Goal: Use online tool/utility: Use online tool/utility

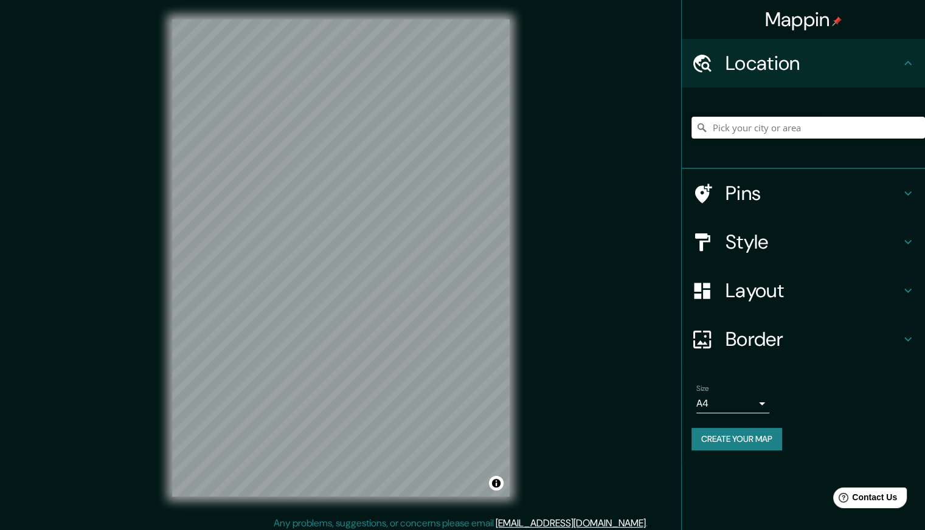
click at [828, 123] on input "Pick your city or area" at bounding box center [807, 128] width 233 height 22
type input "[GEOGRAPHIC_DATA], [GEOGRAPHIC_DATA], [GEOGRAPHIC_DATA]"
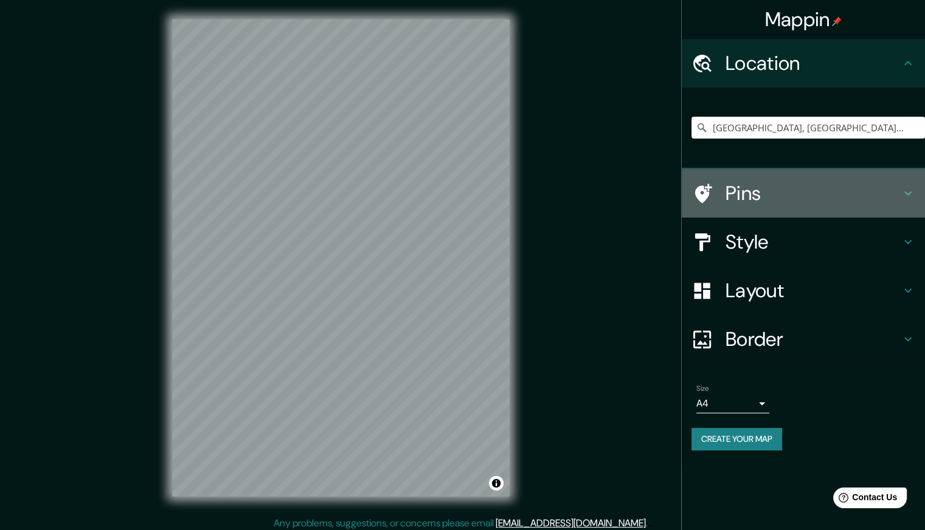
click at [867, 193] on h4 "Pins" at bounding box center [812, 193] width 175 height 24
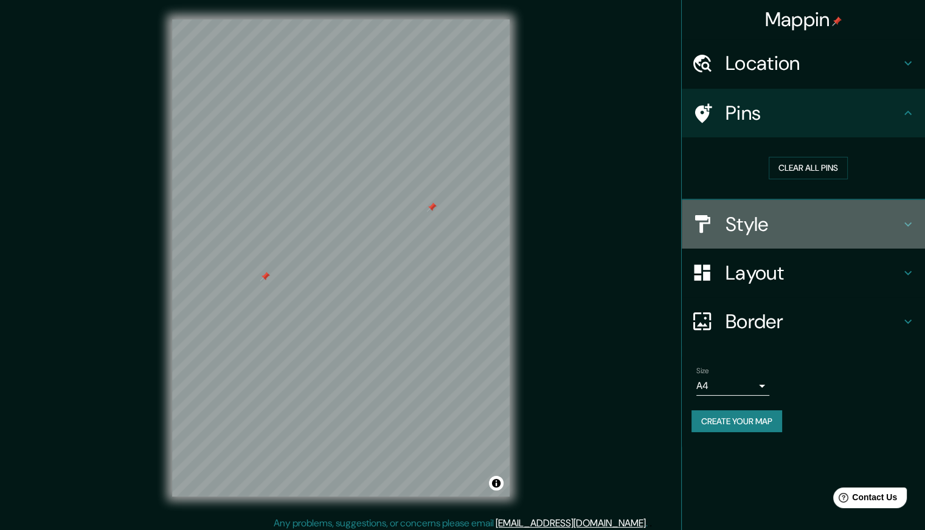
click at [766, 234] on h4 "Style" at bounding box center [812, 224] width 175 height 24
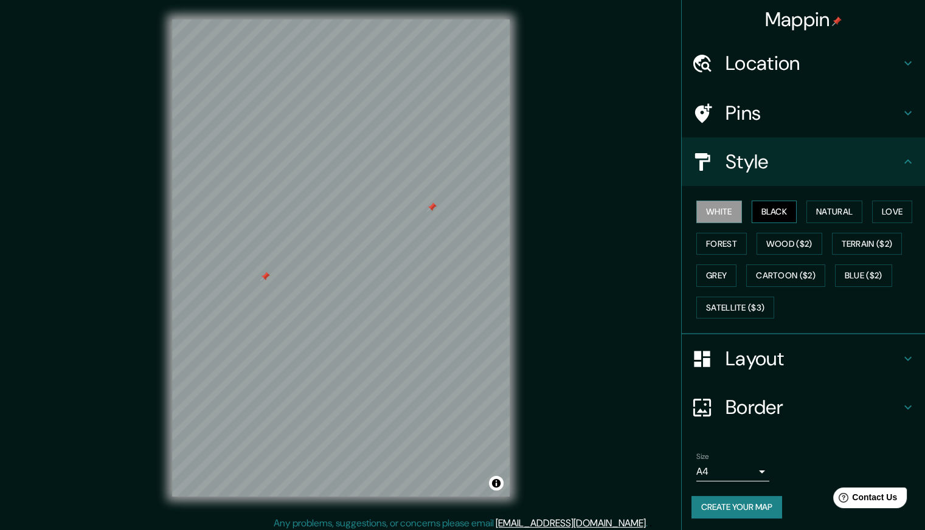
click at [758, 216] on button "Black" at bounding box center [775, 212] width 46 height 22
click at [828, 212] on button "Natural" at bounding box center [834, 212] width 56 height 22
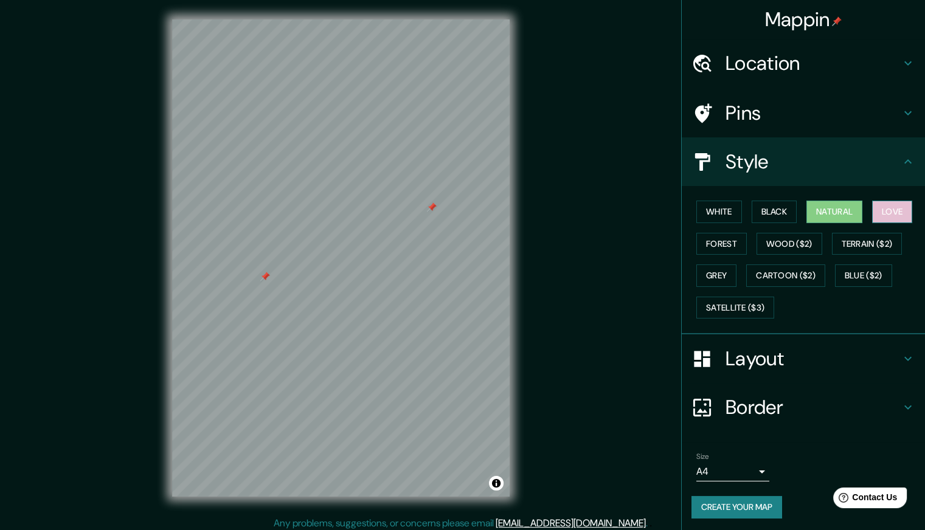
click at [891, 213] on button "Love" at bounding box center [892, 212] width 40 height 22
click at [706, 239] on button "Forest" at bounding box center [721, 244] width 50 height 22
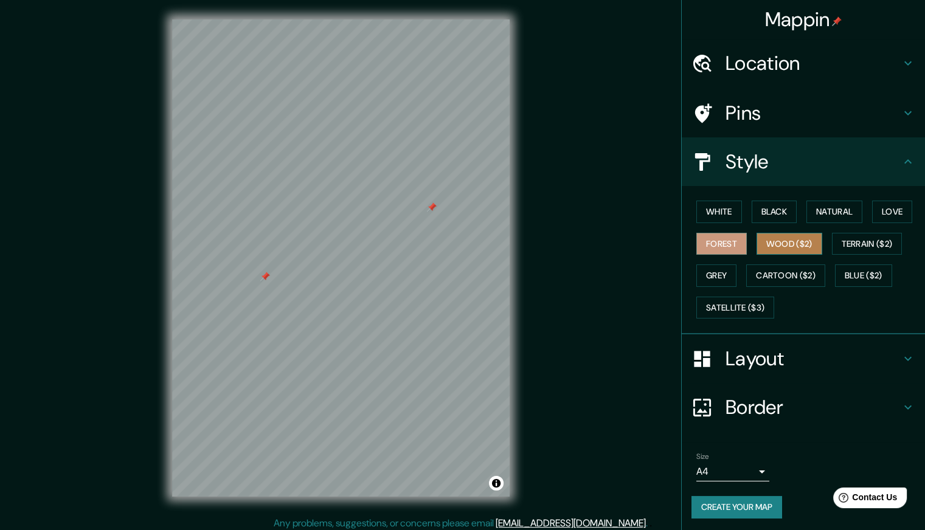
click at [775, 241] on button "Wood ($2)" at bounding box center [789, 244] width 66 height 22
click at [842, 244] on button "Terrain ($2)" at bounding box center [867, 244] width 71 height 22
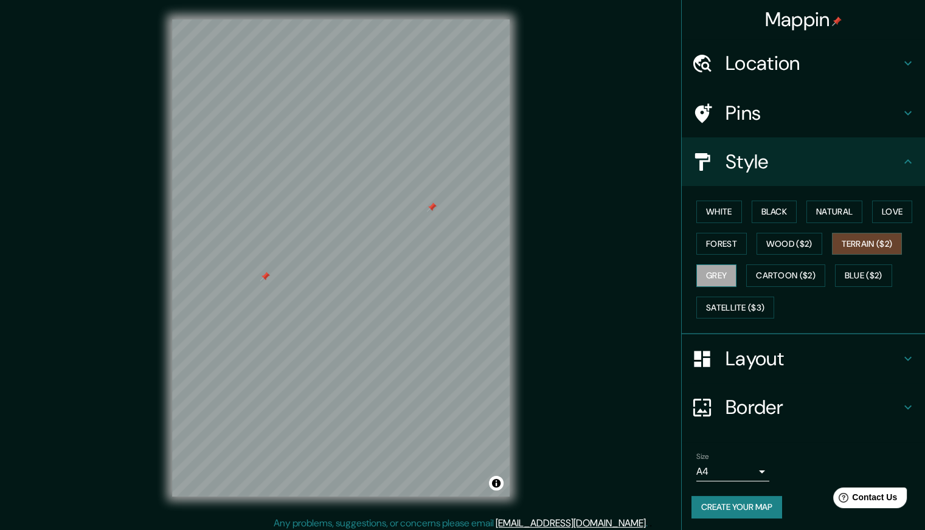
click at [709, 275] on button "Grey" at bounding box center [716, 276] width 40 height 22
click at [770, 271] on button "Cartoon ($2)" at bounding box center [785, 276] width 79 height 22
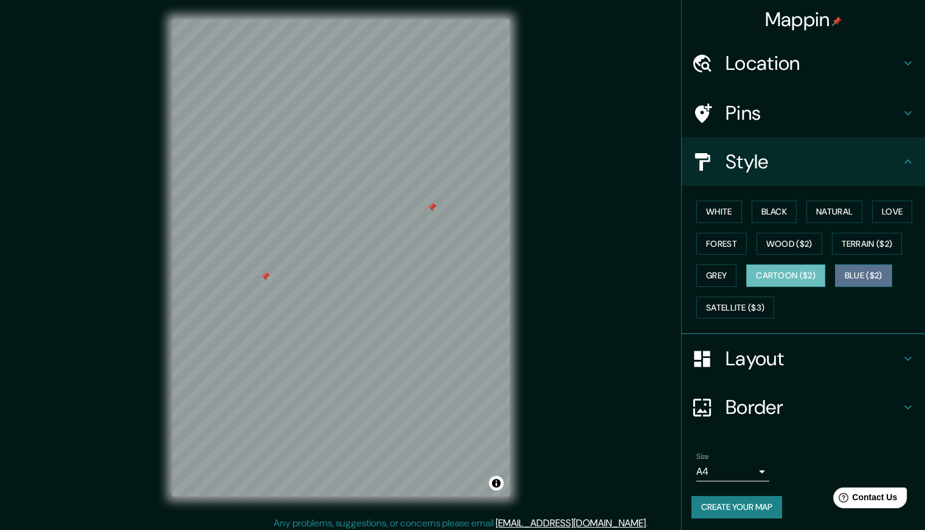
click at [868, 274] on button "Blue ($2)" at bounding box center [863, 276] width 57 height 22
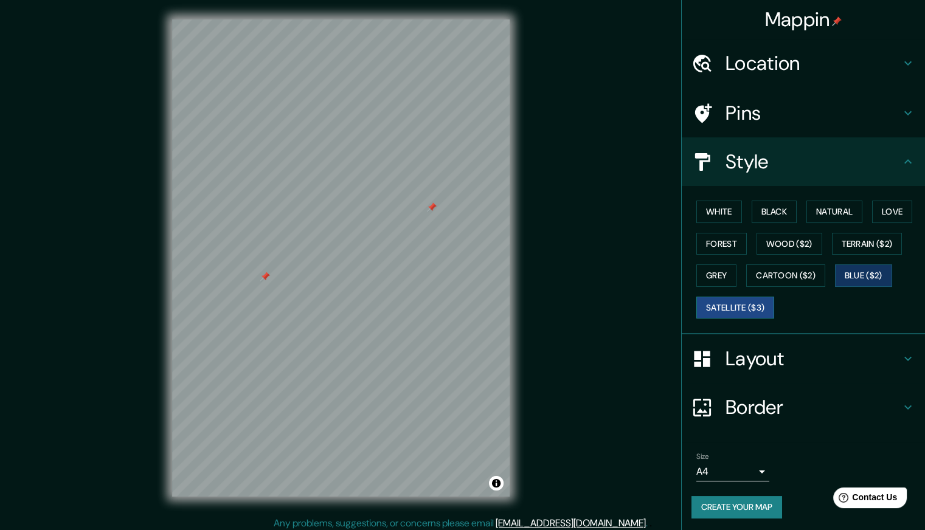
click at [752, 302] on button "Satellite ($3)" at bounding box center [735, 308] width 78 height 22
click at [714, 241] on button "Forest" at bounding box center [721, 243] width 50 height 22
click at [860, 265] on button "Blue ($2)" at bounding box center [863, 275] width 57 height 22
click at [715, 210] on button "White" at bounding box center [719, 211] width 46 height 22
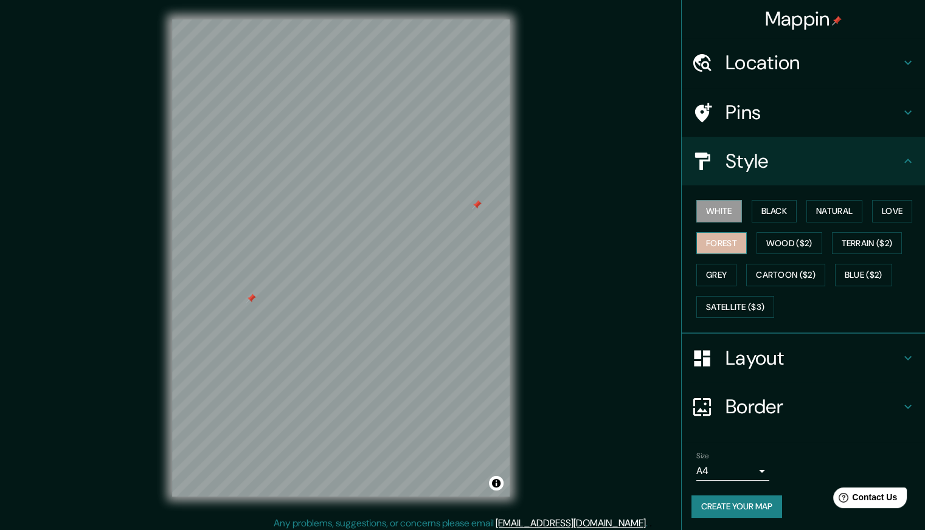
click at [730, 241] on button "Forest" at bounding box center [721, 243] width 50 height 22
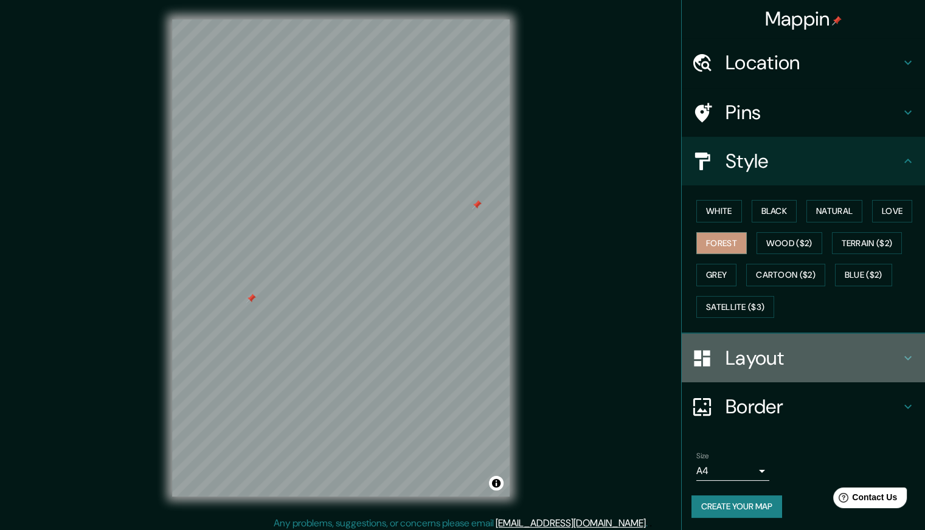
click at [754, 348] on h4 "Layout" at bounding box center [812, 358] width 175 height 24
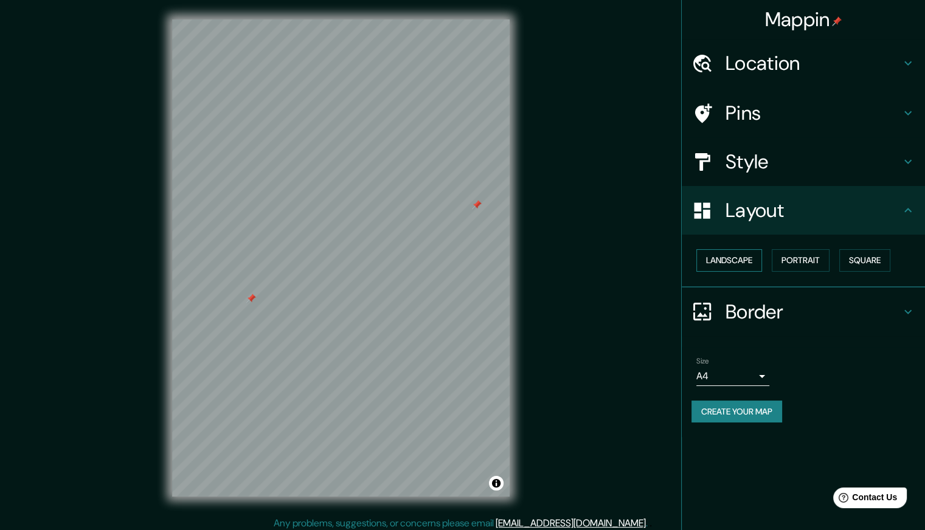
click at [742, 260] on button "Landscape" at bounding box center [729, 260] width 66 height 22
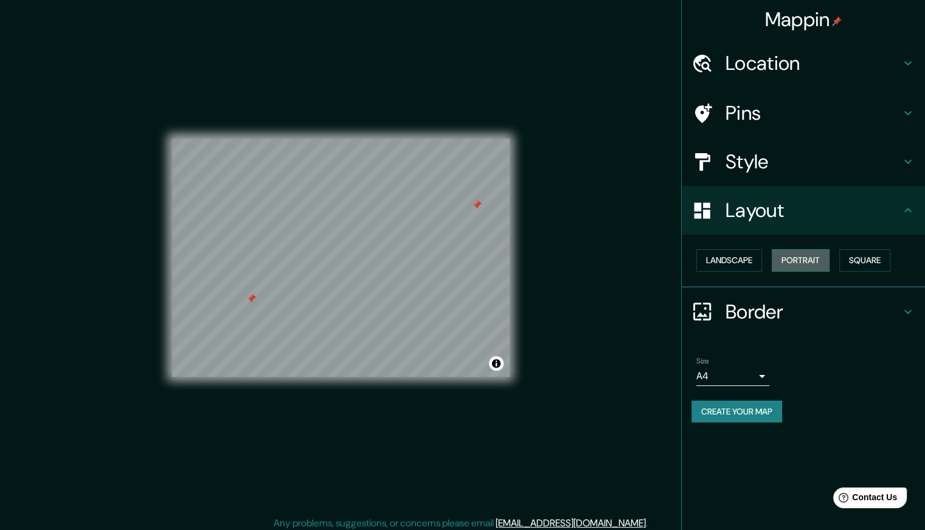
click at [811, 260] on button "Portrait" at bounding box center [801, 260] width 58 height 22
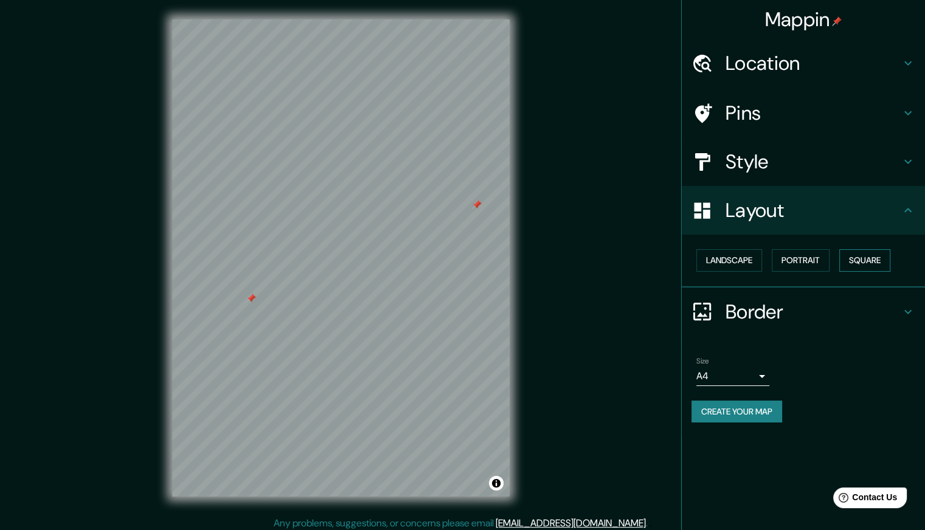
click at [866, 263] on button "Square" at bounding box center [864, 260] width 51 height 22
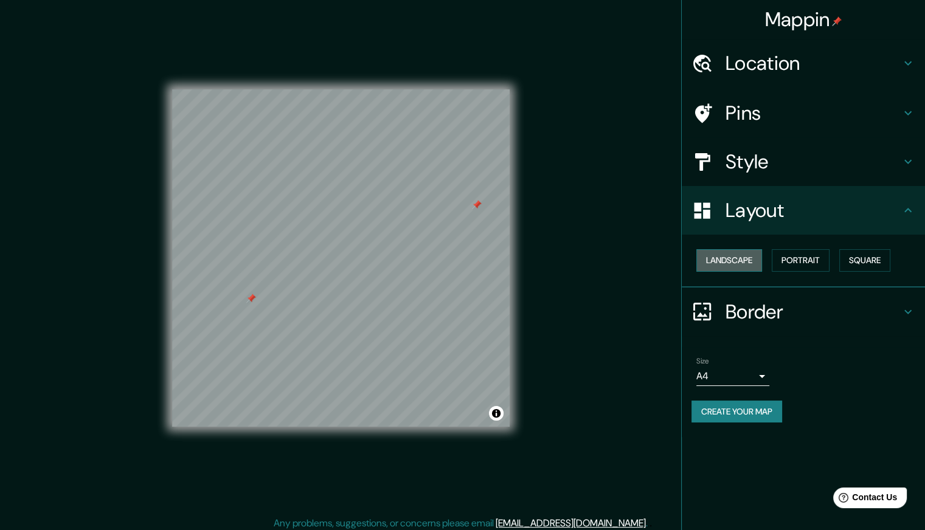
click at [730, 266] on button "Landscape" at bounding box center [729, 260] width 66 height 22
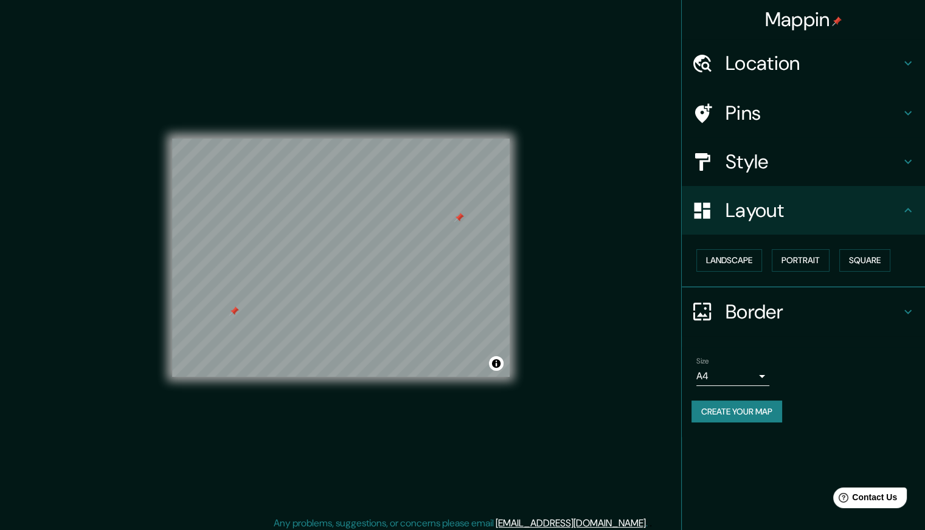
click at [782, 314] on h4 "Border" at bounding box center [812, 312] width 175 height 24
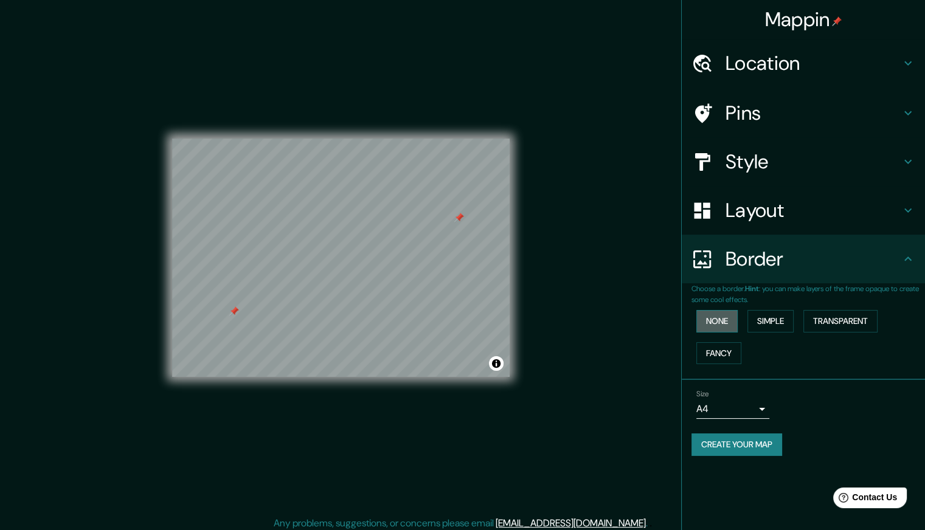
click at [714, 319] on button "None" at bounding box center [716, 321] width 41 height 22
click at [776, 322] on button "Simple" at bounding box center [770, 321] width 46 height 22
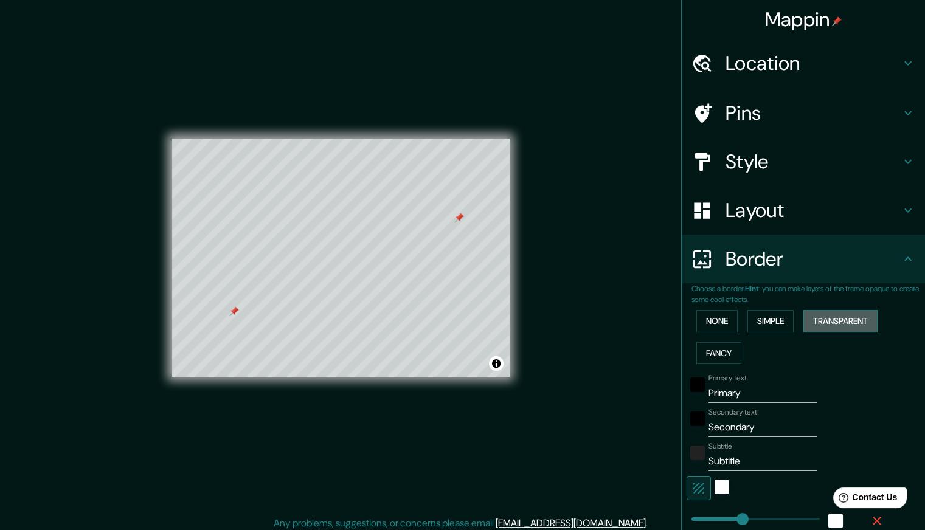
click at [841, 317] on button "Transparent" at bounding box center [840, 321] width 74 height 22
click at [722, 351] on button "Fancy" at bounding box center [718, 353] width 45 height 22
click at [722, 319] on button "None" at bounding box center [716, 321] width 41 height 22
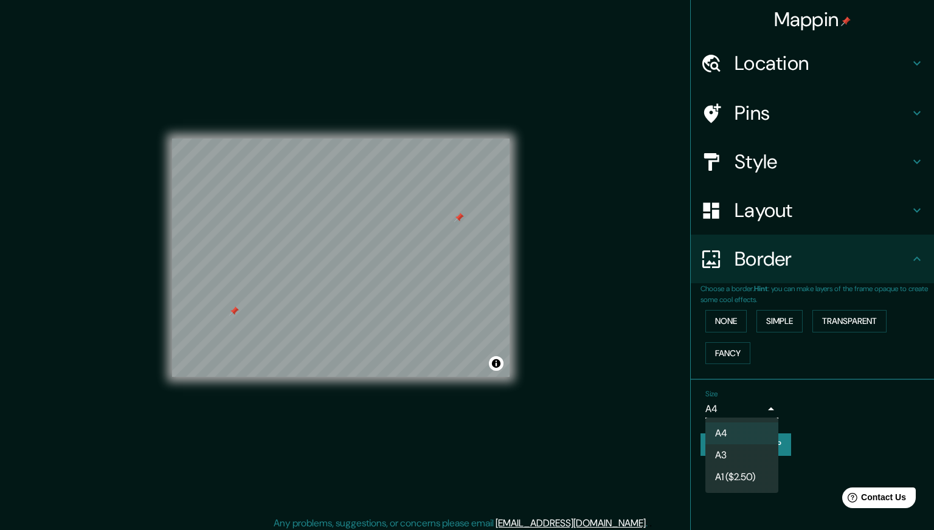
click at [757, 407] on body "Mappin Location [GEOGRAPHIC_DATA], [GEOGRAPHIC_DATA], [GEOGRAPHIC_DATA] [GEOGRA…" at bounding box center [467, 265] width 934 height 530
click at [862, 413] on div at bounding box center [467, 265] width 934 height 530
